Goal: Register for event/course

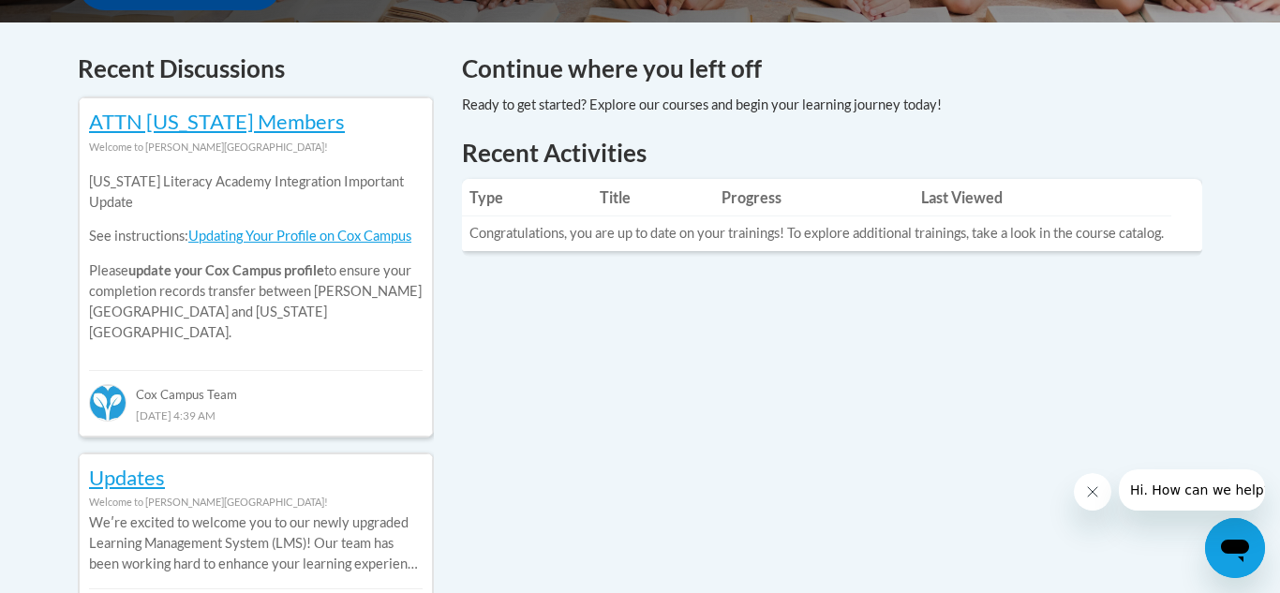
scroll to position [777, 0]
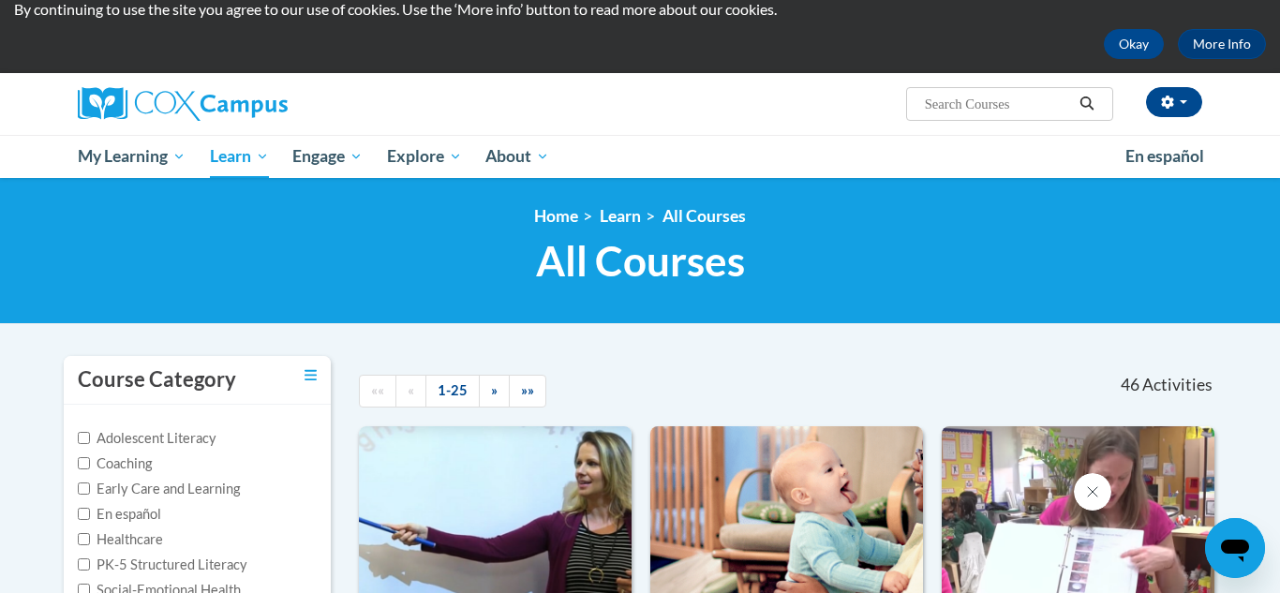
scroll to position [67, 0]
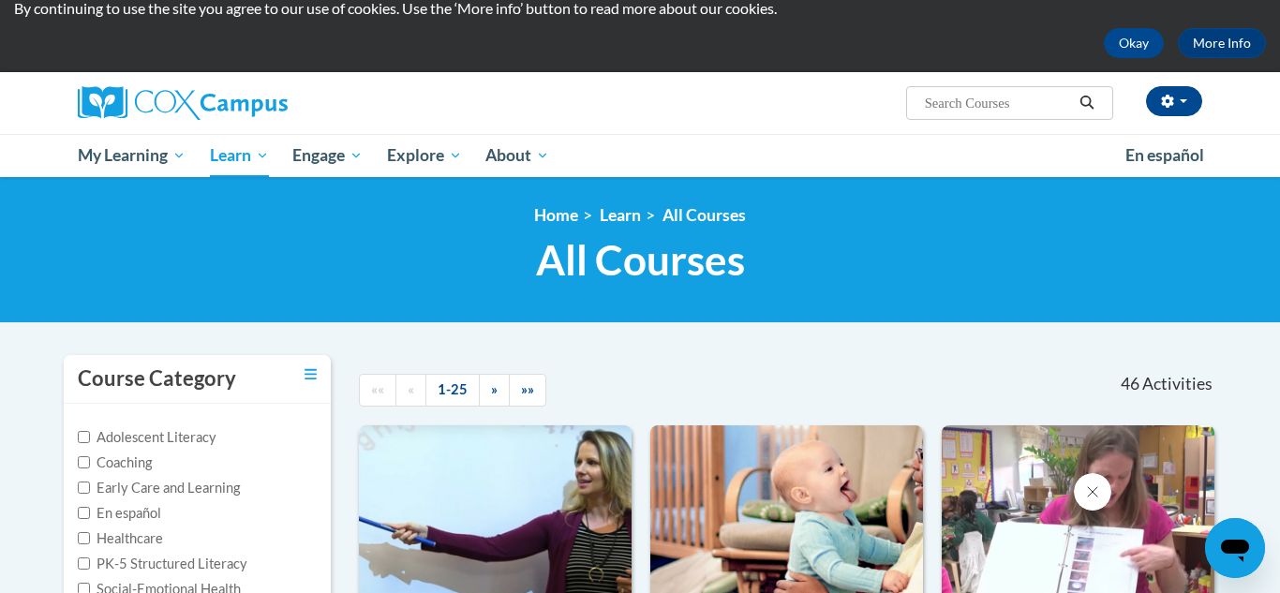
click at [960, 98] on input "Search..." at bounding box center [998, 103] width 150 height 22
type input "talk with me baby"
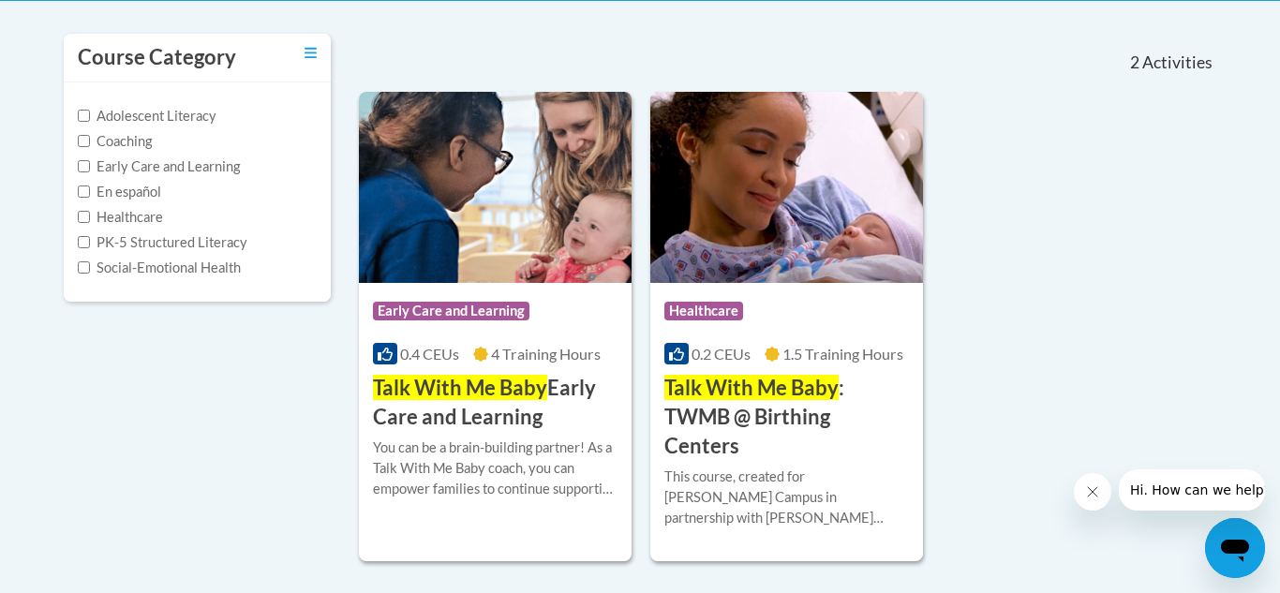
scroll to position [390, 0]
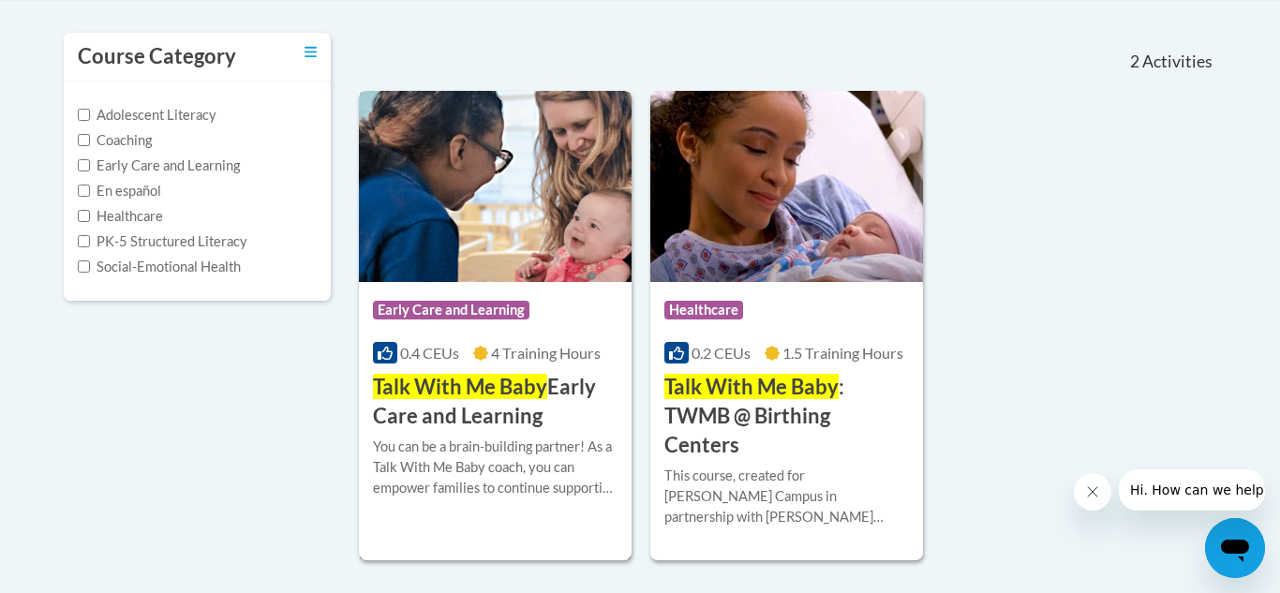
click at [585, 394] on h3 "Talk With Me Baby Early Care and Learning" at bounding box center [495, 402] width 245 height 58
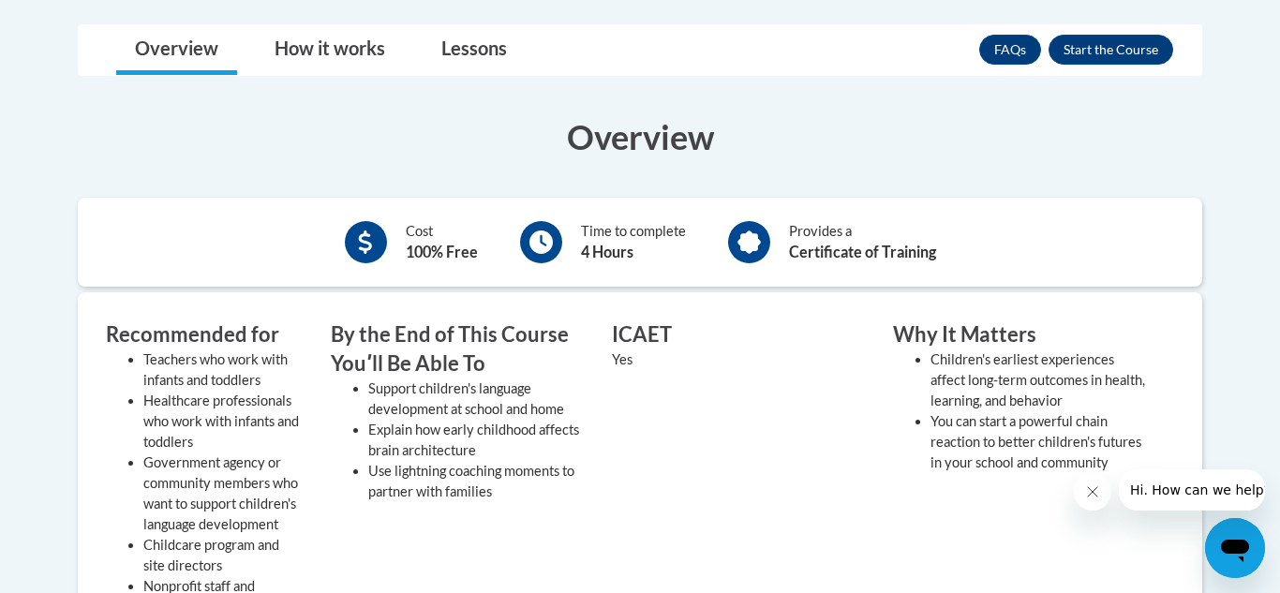
scroll to position [525, 0]
click at [1145, 44] on button "Enroll" at bounding box center [1110, 51] width 125 height 30
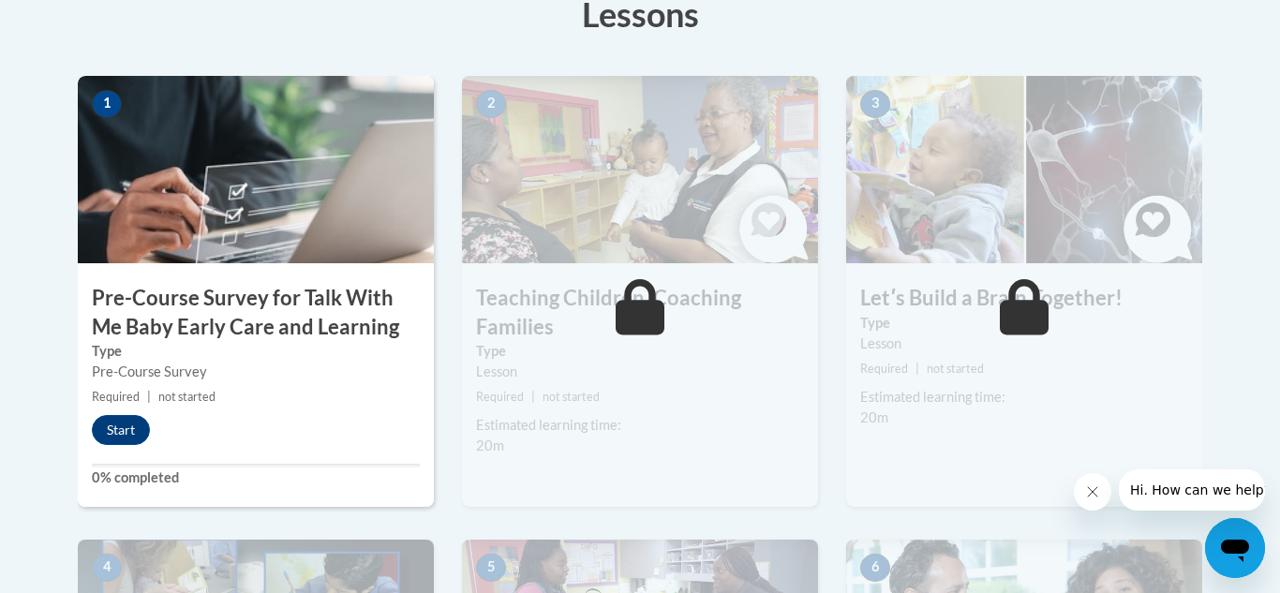
scroll to position [556, 0]
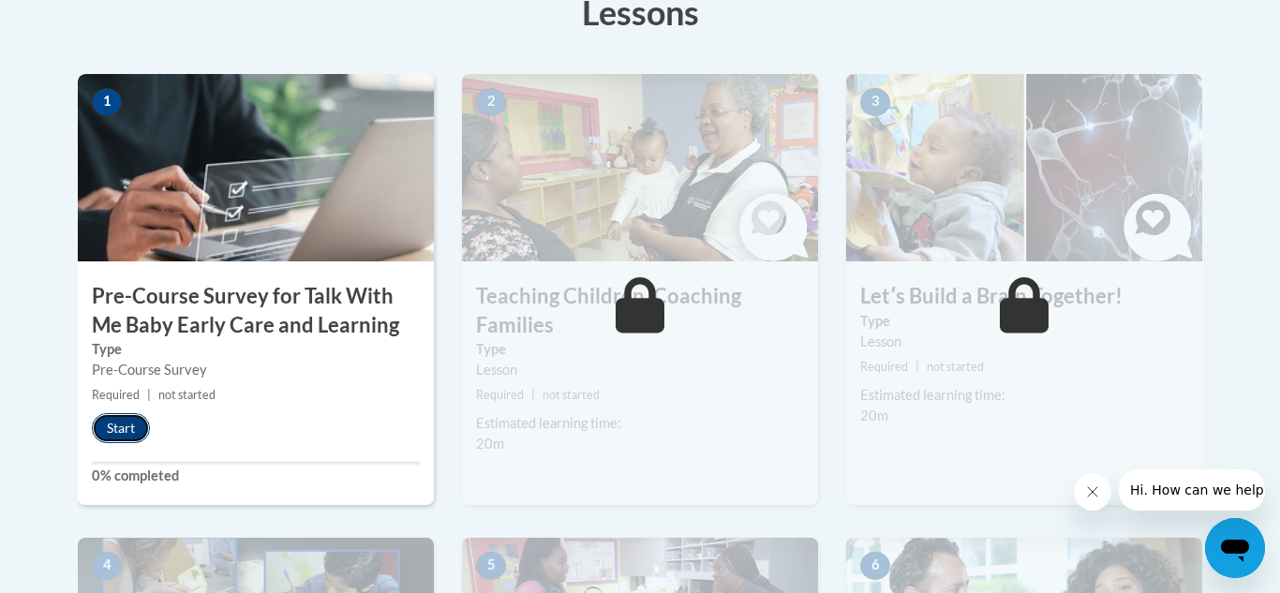
click at [132, 425] on button "Start" at bounding box center [121, 428] width 58 height 30
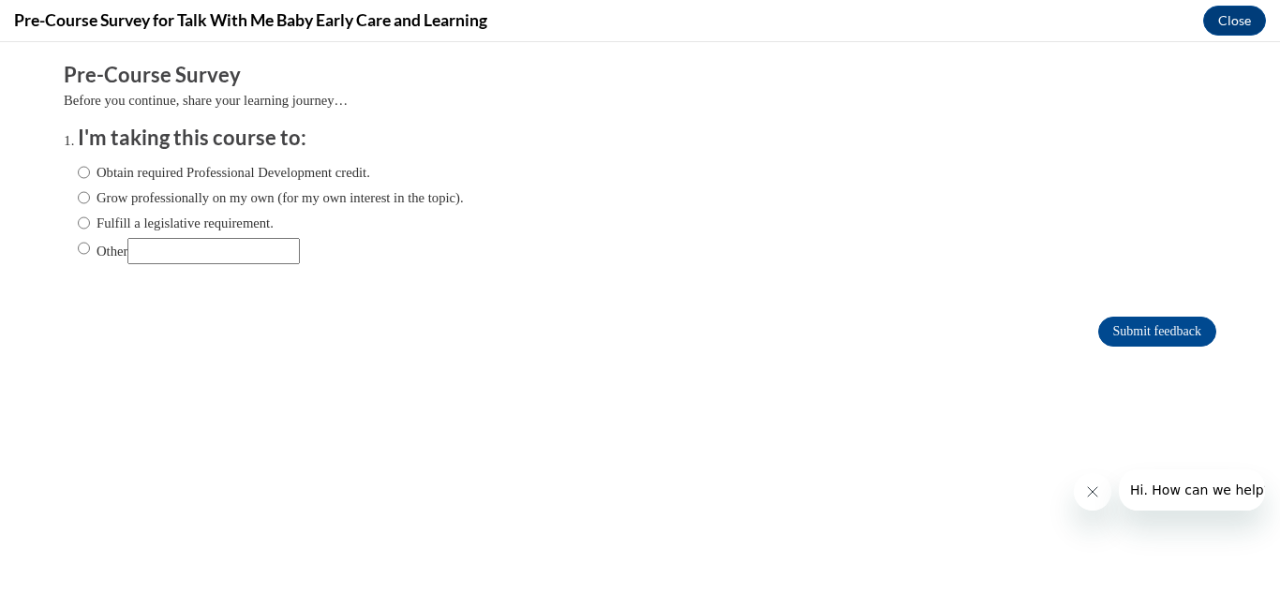
scroll to position [0, 0]
click at [93, 168] on label "Obtain required Professional Development credit." at bounding box center [224, 172] width 292 height 21
click at [90, 168] on input "Obtain required Professional Development credit." at bounding box center [84, 172] width 12 height 21
radio input "true"
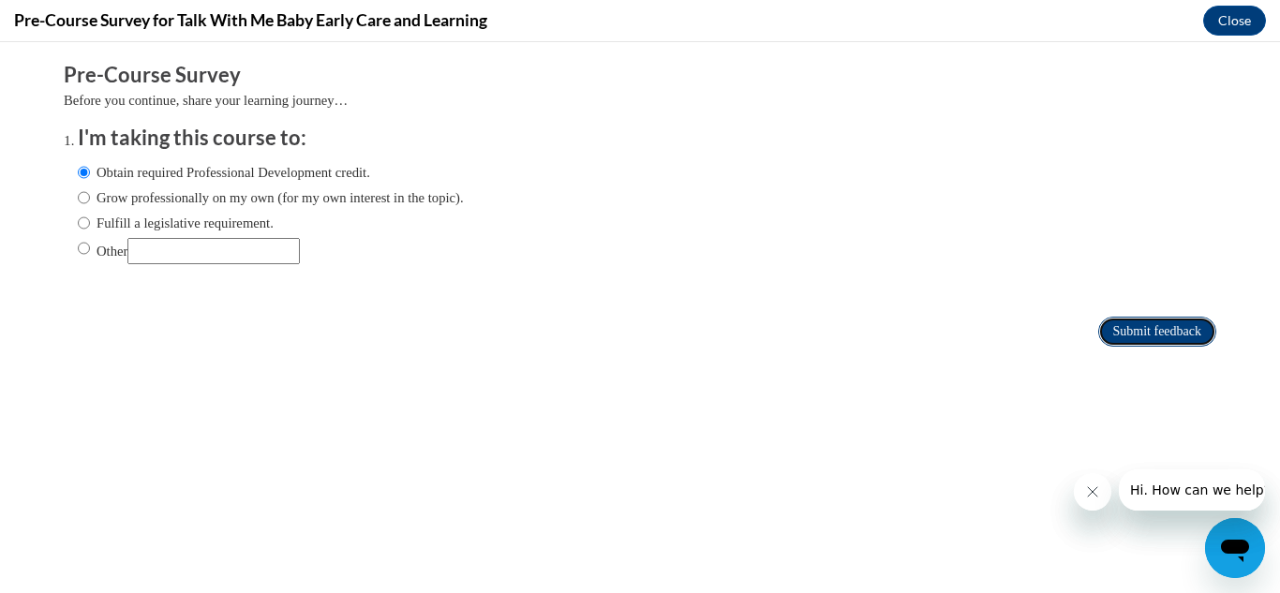
click at [1133, 337] on input "Submit feedback" at bounding box center [1157, 332] width 118 height 30
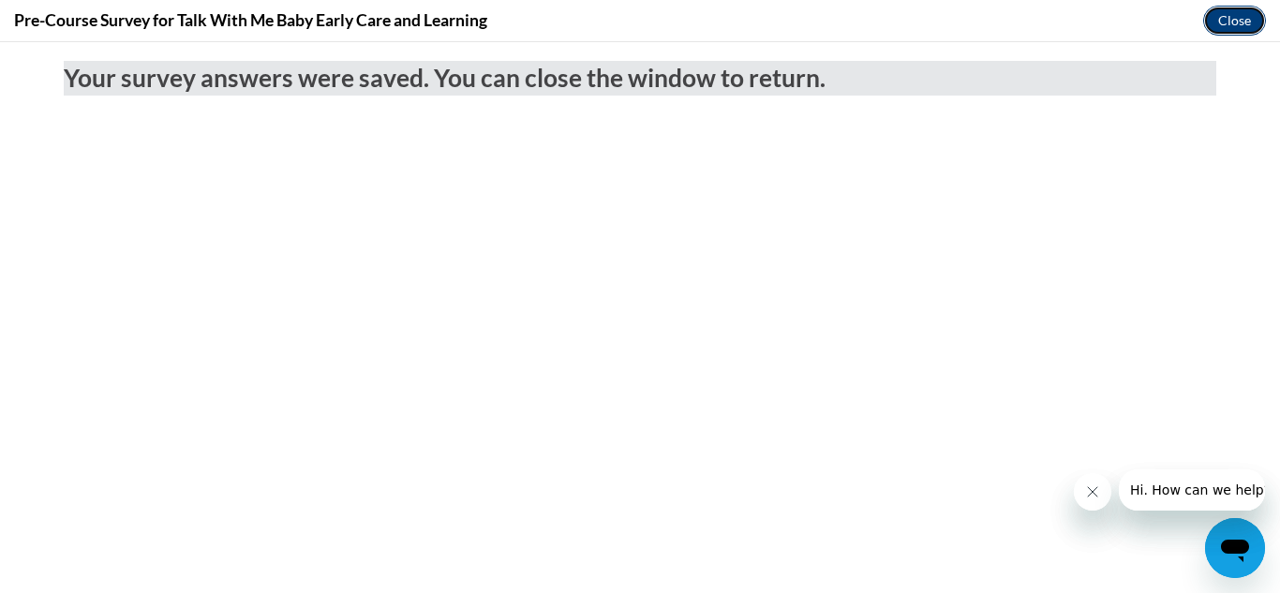
click at [1246, 18] on button "Close" at bounding box center [1234, 21] width 63 height 30
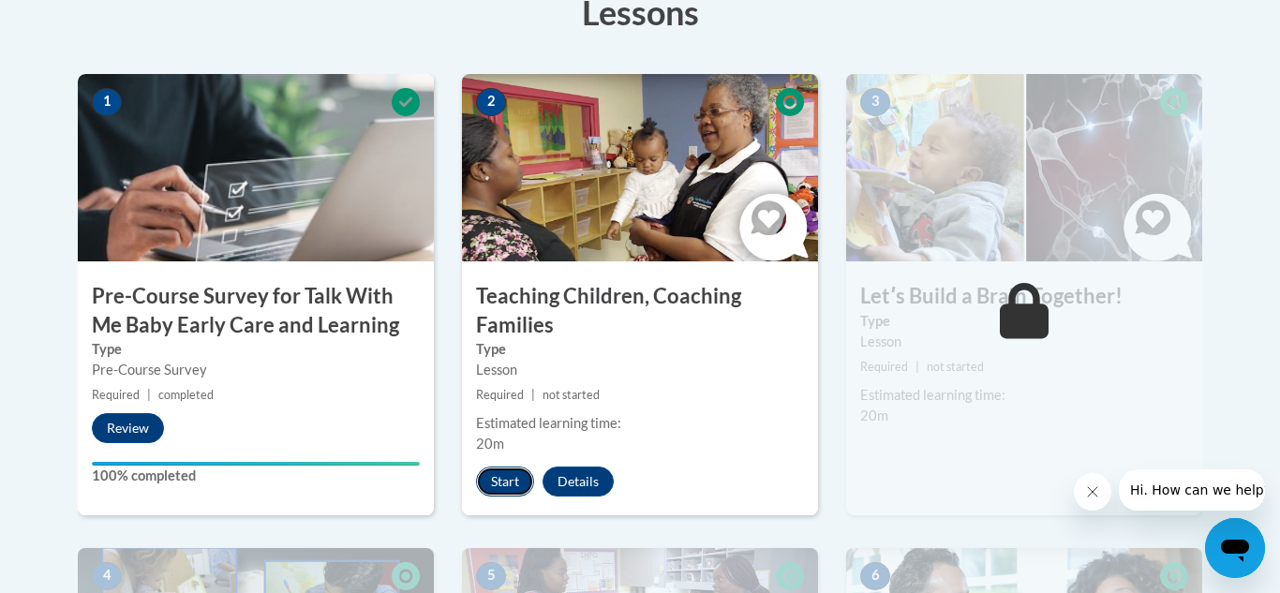
click at [512, 473] on button "Start" at bounding box center [505, 482] width 58 height 30
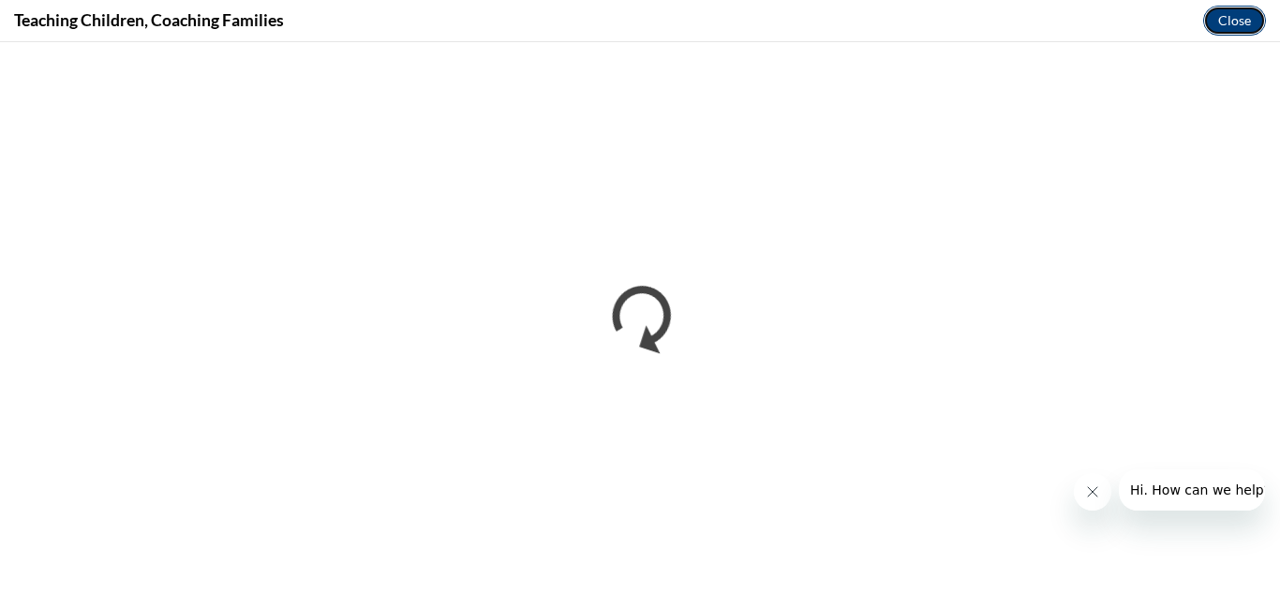
click at [1249, 24] on button "Close" at bounding box center [1234, 21] width 63 height 30
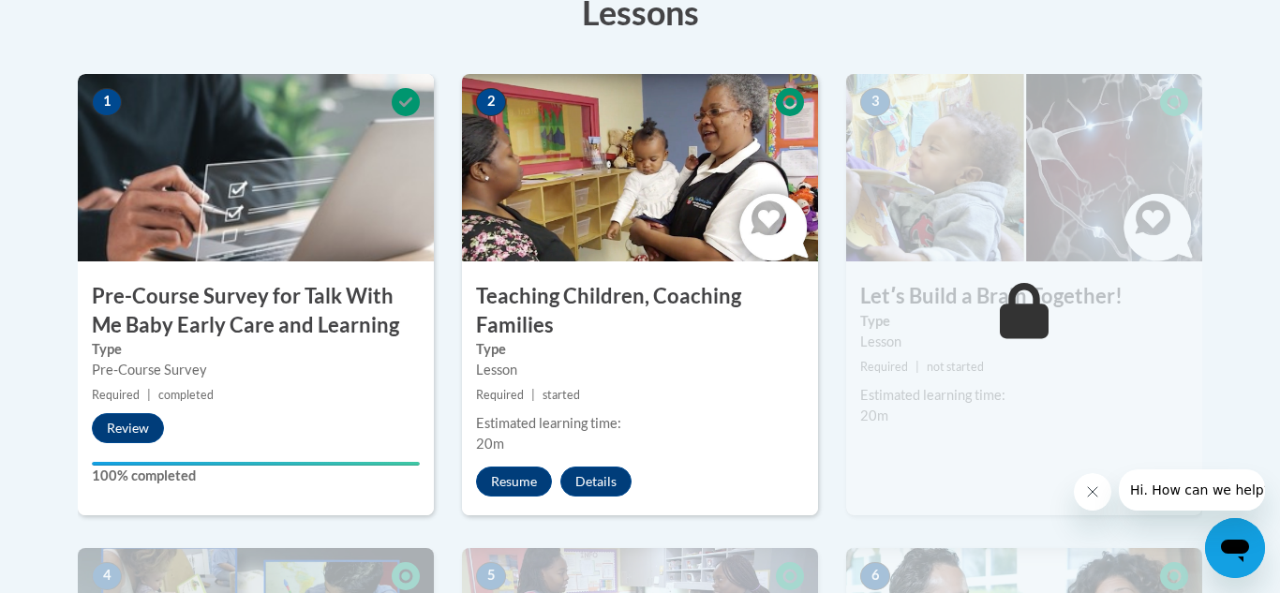
scroll to position [619, 0]
